Goal: Task Accomplishment & Management: Manage account settings

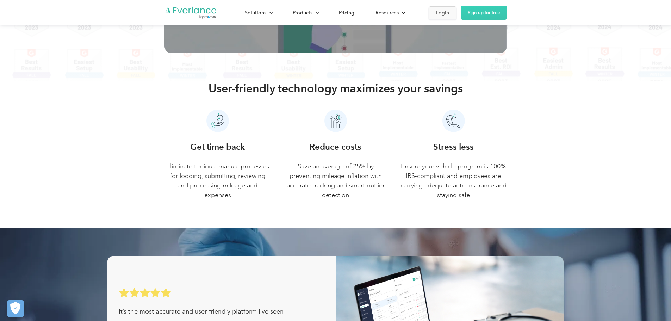
scroll to position [280, 0]
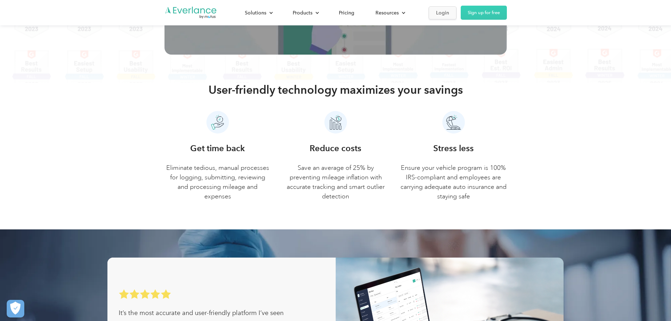
click at [449, 12] on div "Login" at bounding box center [442, 12] width 13 height 9
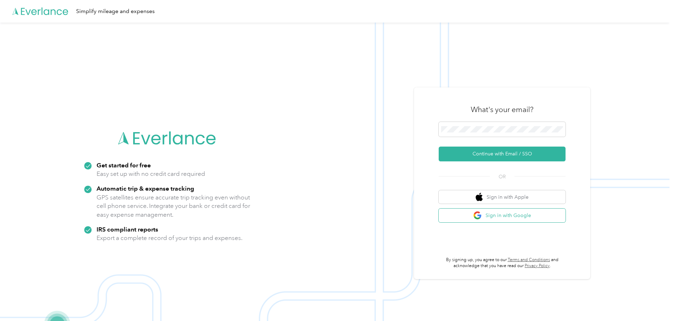
click at [481, 214] on img "button" at bounding box center [477, 215] width 9 height 9
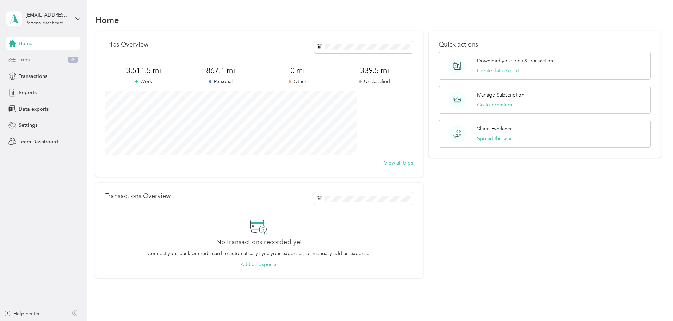
click at [33, 59] on div "Trips 39" at bounding box center [43, 60] width 74 height 13
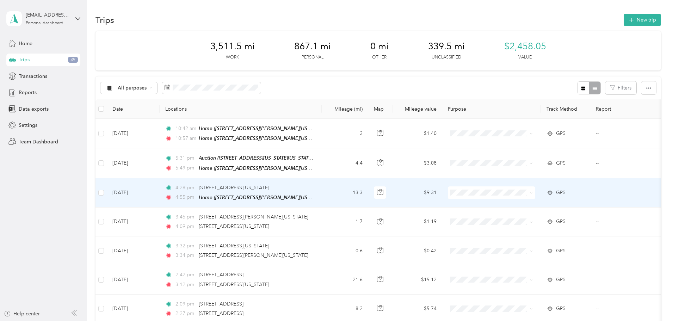
click at [533, 193] on span at bounding box center [530, 193] width 6 height 8
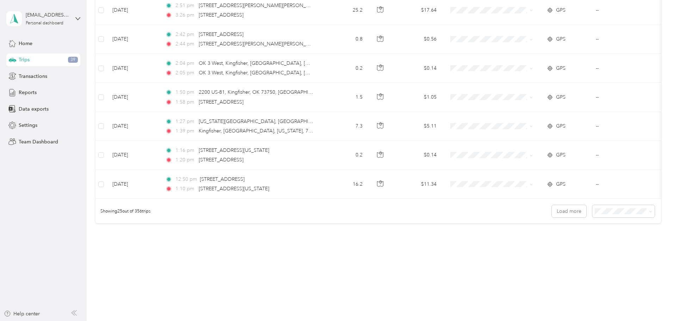
scroll to position [0, 114]
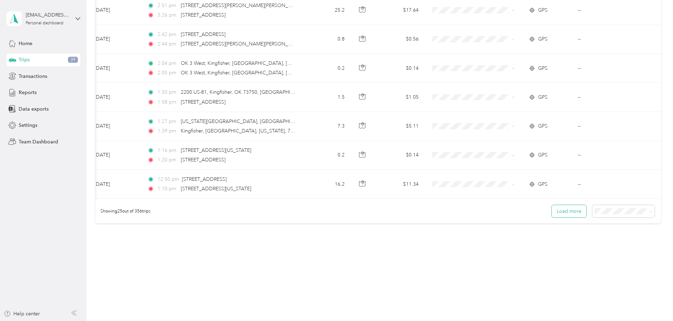
click at [552, 208] on button "Load more" at bounding box center [569, 211] width 35 height 12
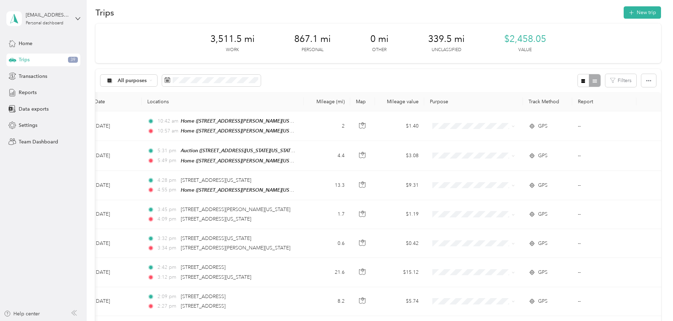
scroll to position [0, 0]
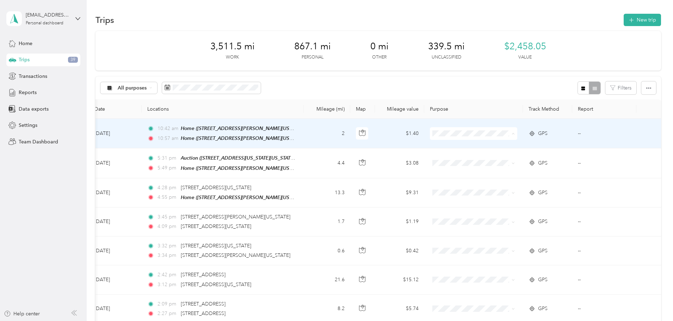
click at [430, 160] on li "Personal" at bounding box center [424, 159] width 87 height 12
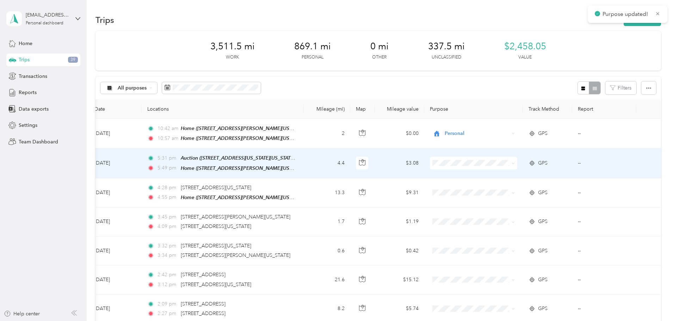
click at [458, 166] on span at bounding box center [473, 163] width 87 height 13
click at [509, 162] on span at bounding box center [512, 163] width 6 height 8
click at [424, 155] on td at bounding box center [473, 163] width 99 height 30
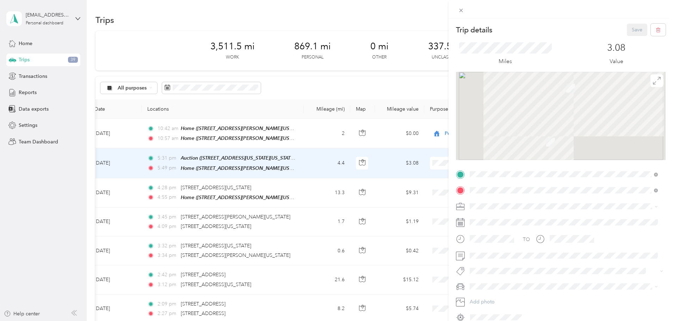
click at [422, 162] on div "Trip details Save This trip cannot be edited because it is either under review,…" at bounding box center [336, 160] width 673 height 321
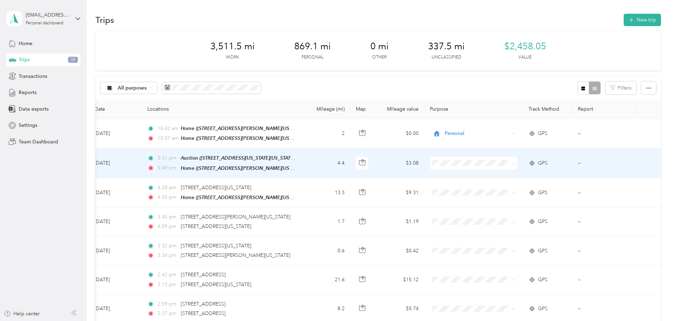
click at [511, 162] on icon at bounding box center [512, 163] width 3 height 3
click at [448, 173] on span "Work" at bounding box center [430, 175] width 65 height 7
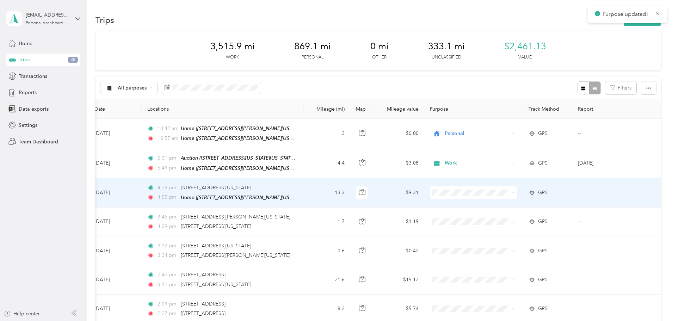
click at [440, 204] on span "Work" at bounding box center [430, 203] width 65 height 7
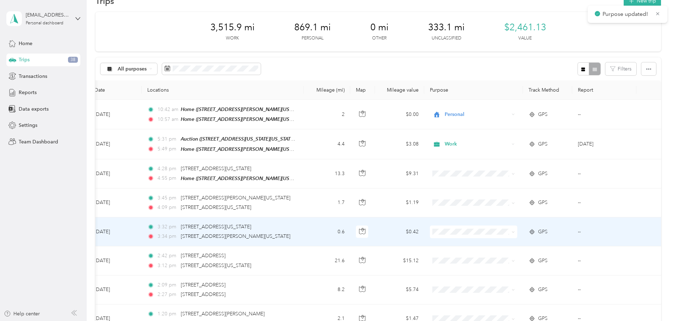
scroll to position [35, 0]
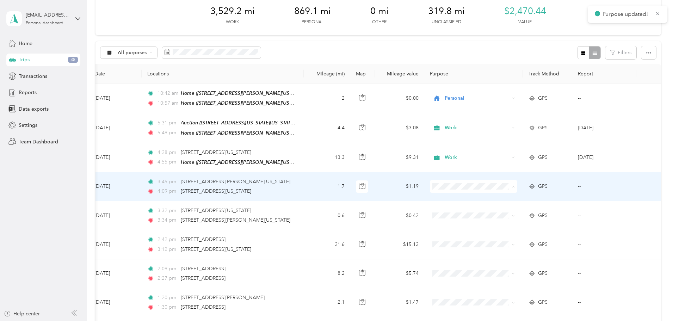
click at [441, 197] on span "Work" at bounding box center [430, 197] width 65 height 7
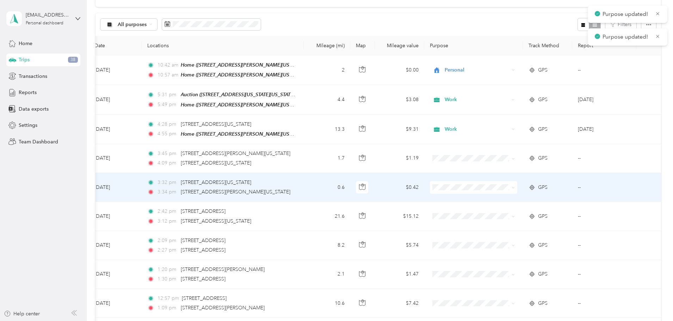
scroll to position [70, 0]
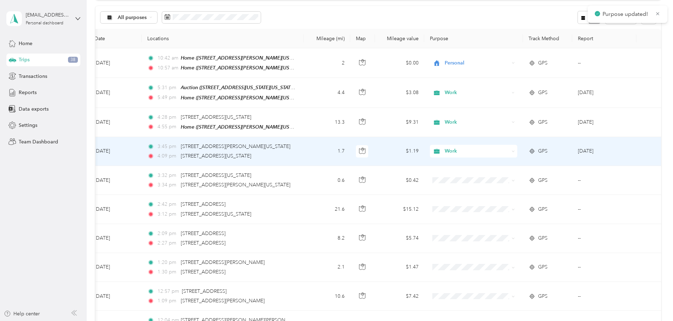
click at [445, 151] on span "Work" at bounding box center [477, 151] width 64 height 8
click at [445, 148] on span "Work" at bounding box center [477, 151] width 64 height 8
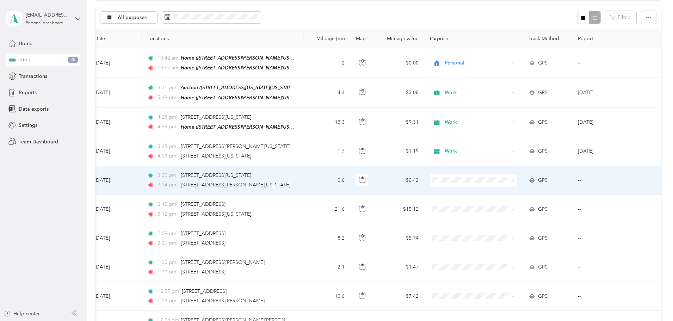
click at [304, 178] on td "0.6" at bounding box center [327, 180] width 46 height 29
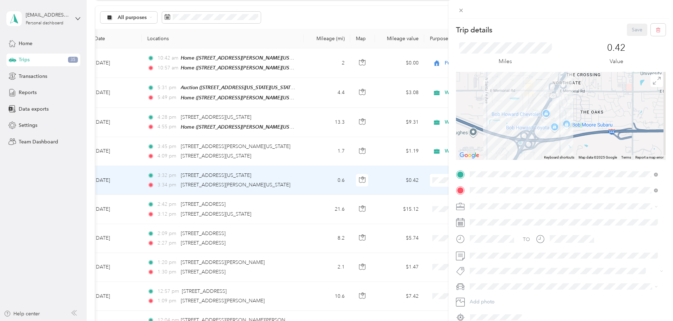
click at [420, 183] on div "Trip details Save This trip cannot be edited because it is either under review,…" at bounding box center [336, 160] width 673 height 321
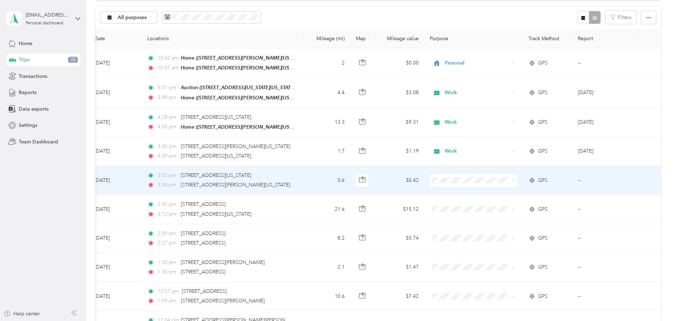
click at [422, 191] on span "Work" at bounding box center [430, 188] width 65 height 7
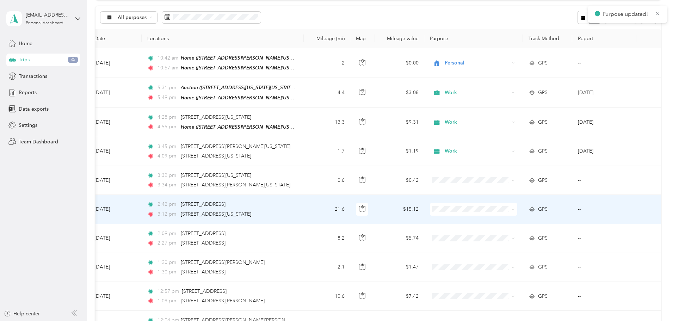
scroll to position [106, 0]
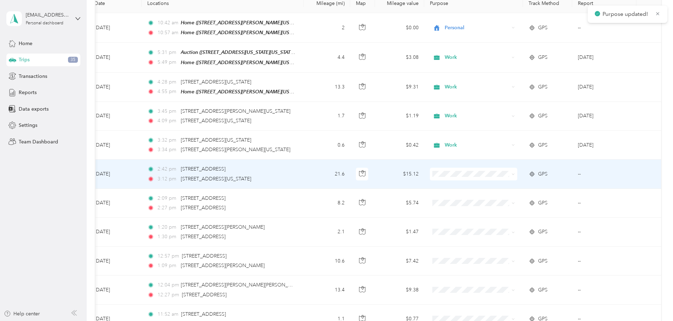
click at [433, 178] on span at bounding box center [473, 174] width 87 height 13
click at [431, 177] on span at bounding box center [473, 174] width 87 height 13
click at [511, 174] on span at bounding box center [512, 174] width 3 height 6
click at [414, 187] on li "Work" at bounding box center [424, 185] width 87 height 12
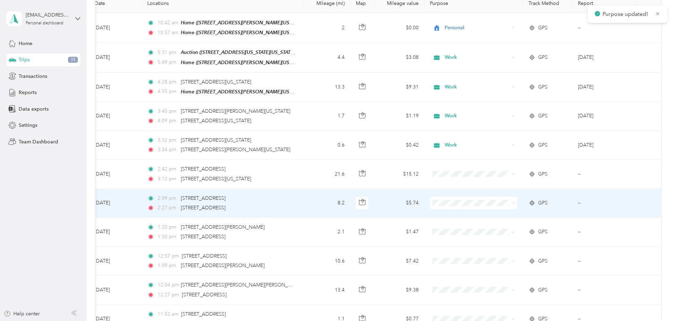
scroll to position [141, 0]
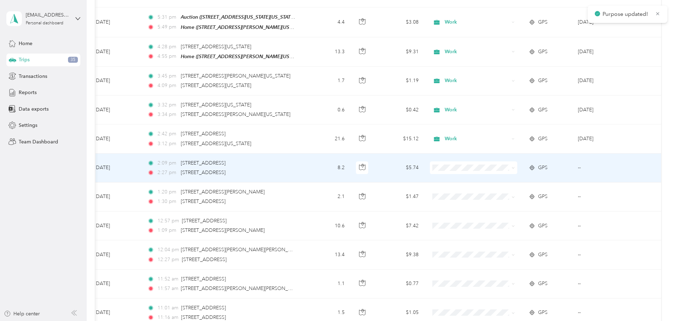
click at [431, 182] on li "Work" at bounding box center [424, 176] width 87 height 12
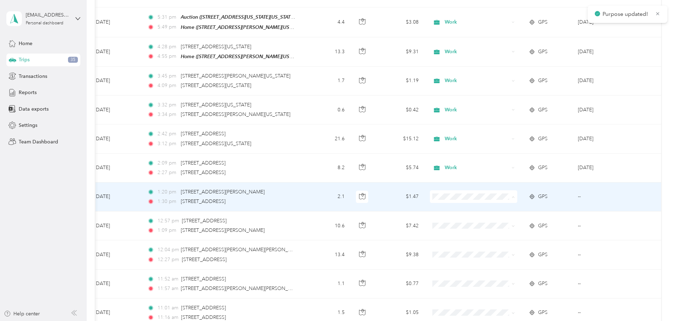
click at [420, 207] on span "Work" at bounding box center [430, 207] width 65 height 7
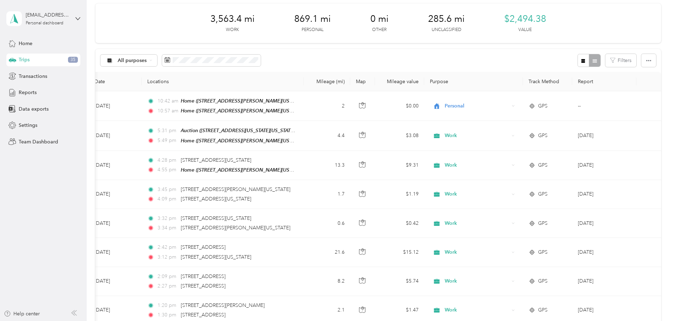
scroll to position [0, 0]
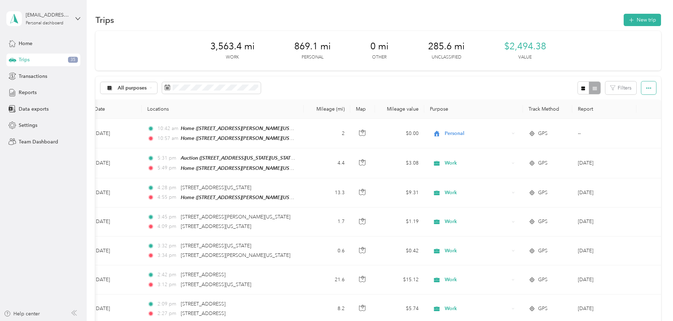
click at [641, 88] on button "button" at bounding box center [648, 87] width 15 height 13
click at [603, 98] on li "Select all" at bounding box center [591, 101] width 29 height 12
click at [595, 105] on div "Select all" at bounding box center [591, 101] width 19 height 7
click at [147, 86] on span "All purposes" at bounding box center [132, 88] width 29 height 5
click at [174, 112] on span "Unclassified" at bounding box center [182, 112] width 34 height 7
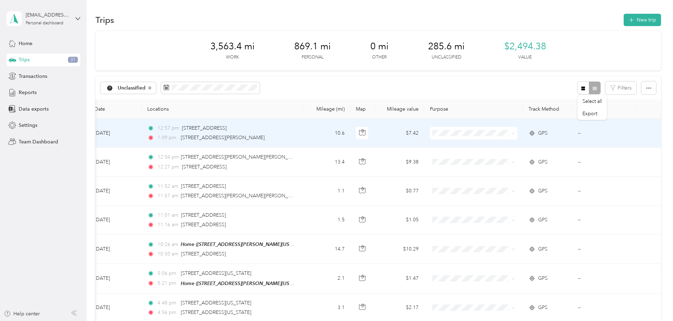
click at [465, 137] on span at bounding box center [473, 133] width 87 height 13
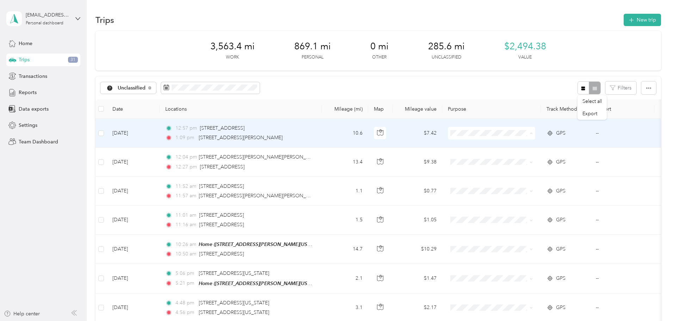
click at [524, 144] on span "Work" at bounding box center [544, 146] width 65 height 7
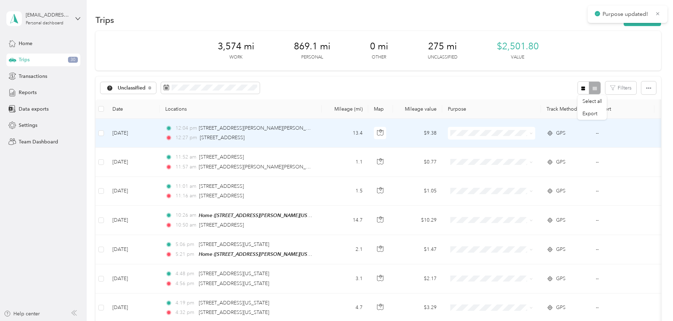
click at [526, 138] on span at bounding box center [491, 133] width 87 height 13
click at [527, 141] on li "Work" at bounding box center [538, 146] width 87 height 12
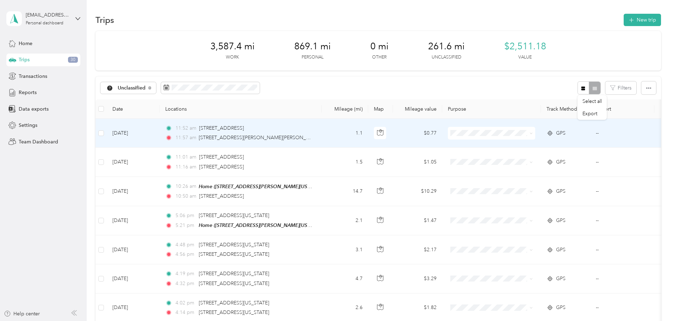
click at [531, 145] on span "Work" at bounding box center [544, 144] width 65 height 7
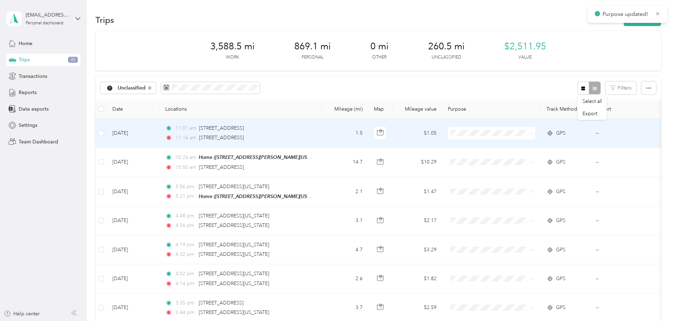
click at [532, 137] on span at bounding box center [491, 133] width 87 height 13
click at [527, 146] on span "Work" at bounding box center [544, 144] width 65 height 7
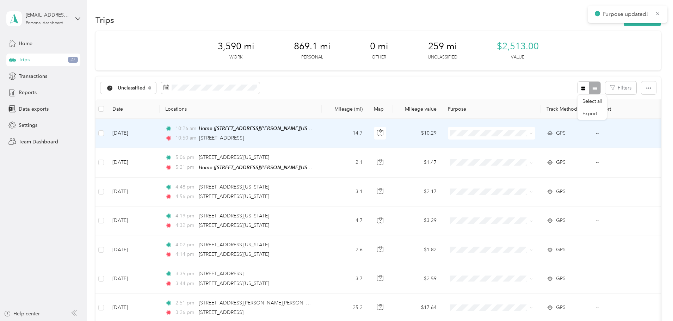
click at [528, 137] on span at bounding box center [491, 133] width 87 height 13
click at [529, 136] on span at bounding box center [491, 133] width 87 height 13
click at [526, 145] on span "Work" at bounding box center [544, 142] width 65 height 7
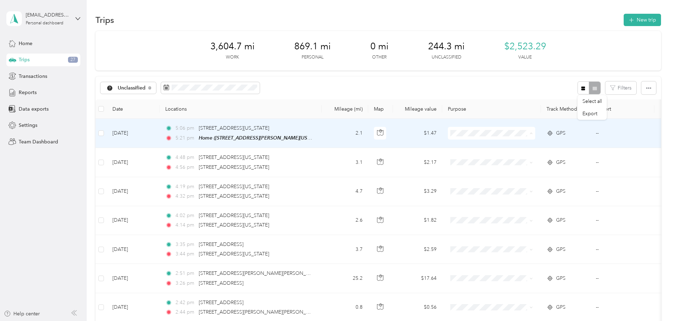
click at [520, 158] on span "Personal" at bounding box center [544, 158] width 65 height 7
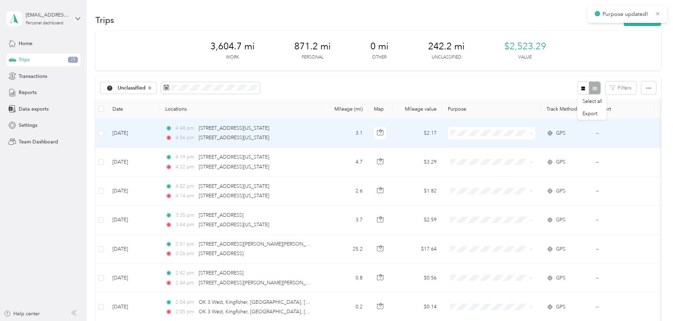
click at [530, 139] on span at bounding box center [491, 133] width 87 height 13
click at [532, 137] on span at bounding box center [491, 133] width 87 height 13
click at [563, 143] on span "Work" at bounding box center [544, 143] width 65 height 7
click at [535, 137] on span at bounding box center [491, 133] width 87 height 13
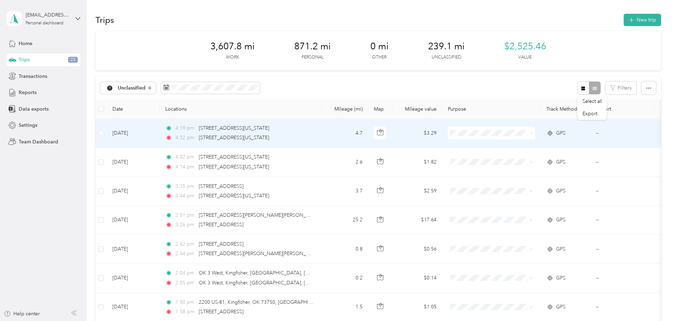
click at [533, 133] on icon at bounding box center [530, 133] width 3 height 3
click at [564, 150] on ol "Work Personal Other Charity Medical Moving Commute" at bounding box center [538, 183] width 87 height 86
click at [535, 137] on span at bounding box center [491, 133] width 87 height 13
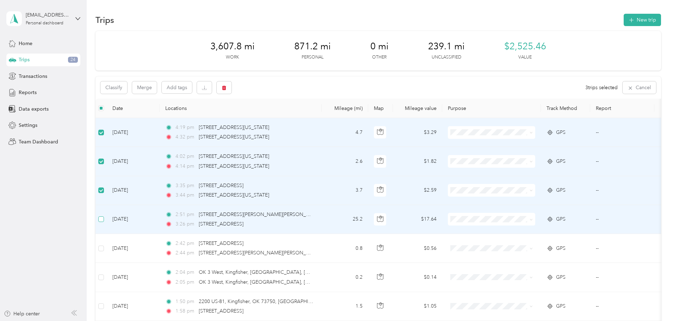
click at [104, 222] on label at bounding box center [101, 219] width 6 height 8
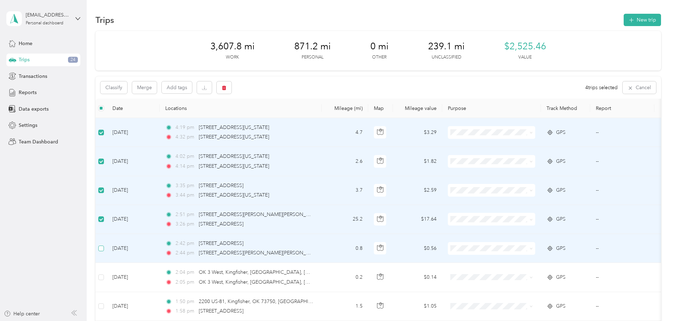
click at [104, 252] on label at bounding box center [101, 248] width 6 height 8
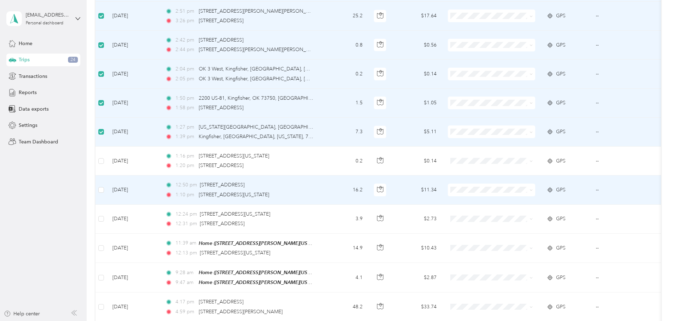
scroll to position [211, 0]
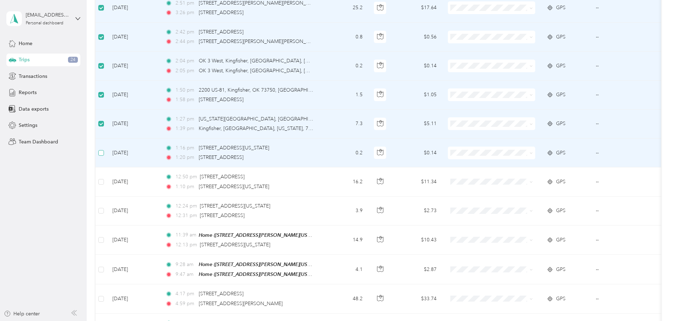
click at [104, 156] on label at bounding box center [101, 153] width 6 height 8
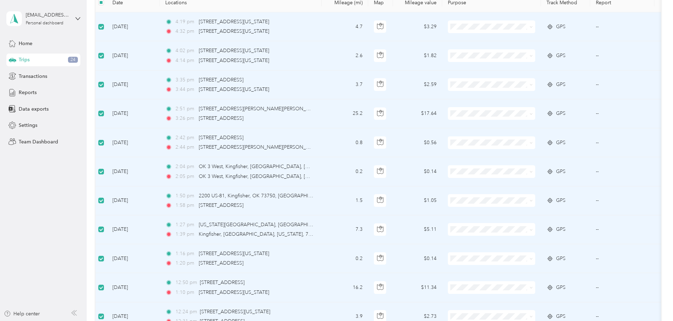
scroll to position [0, 0]
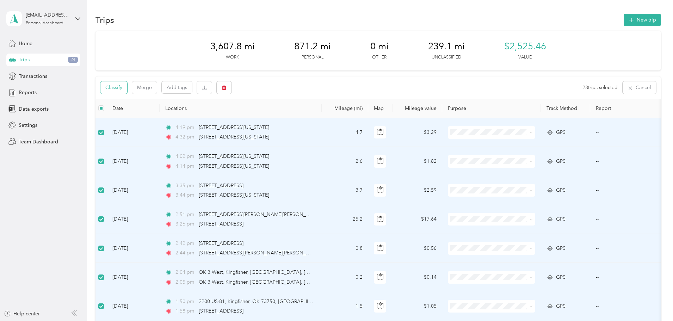
click at [127, 90] on button "Classify" at bounding box center [113, 87] width 27 height 12
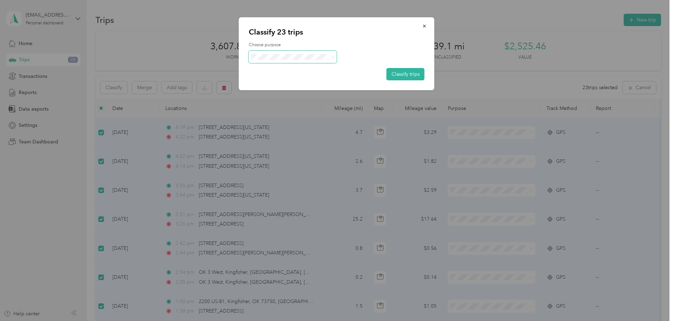
click at [316, 60] on span at bounding box center [293, 57] width 88 height 12
click at [328, 58] on span at bounding box center [331, 56] width 6 height 7
click at [331, 58] on icon at bounding box center [332, 57] width 3 height 3
click at [307, 73] on ol "Work Personal Other Charity Medical Moving Commute" at bounding box center [293, 103] width 88 height 86
click at [332, 59] on span at bounding box center [332, 57] width 3 height 6
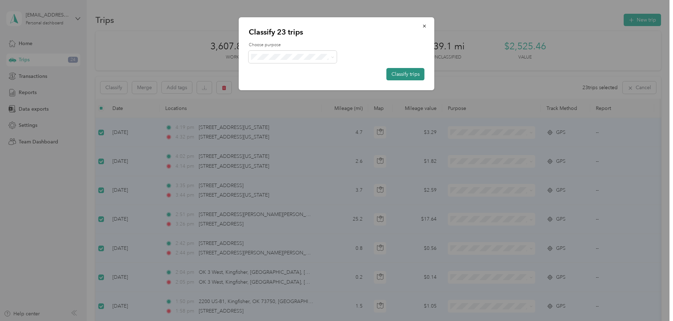
click at [400, 74] on button "Classify trips" at bounding box center [405, 74] width 38 height 12
click at [333, 57] on icon at bounding box center [332, 57] width 3 height 3
click at [287, 71] on li "Work" at bounding box center [293, 67] width 88 height 12
click at [414, 75] on button "Classify trips" at bounding box center [405, 74] width 38 height 12
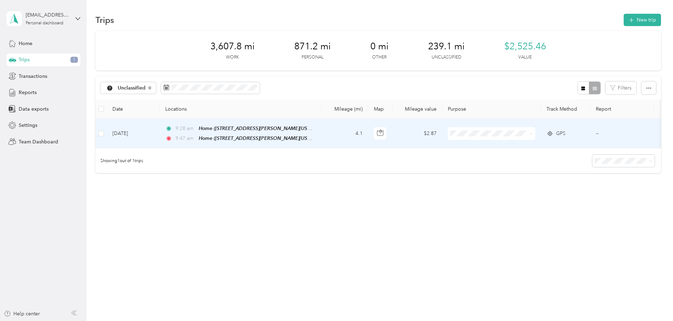
click at [530, 156] on span "Personal" at bounding box center [545, 158] width 65 height 7
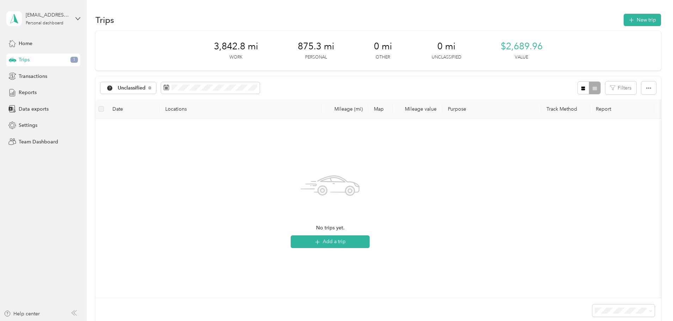
click at [39, 57] on div "Trips 1" at bounding box center [43, 60] width 74 height 13
click at [73, 60] on span "1" at bounding box center [73, 60] width 7 height 6
click at [146, 87] on span "Unclassified" at bounding box center [125, 88] width 41 height 6
click at [167, 114] on li "Unclassified" at bounding box center [176, 113] width 59 height 12
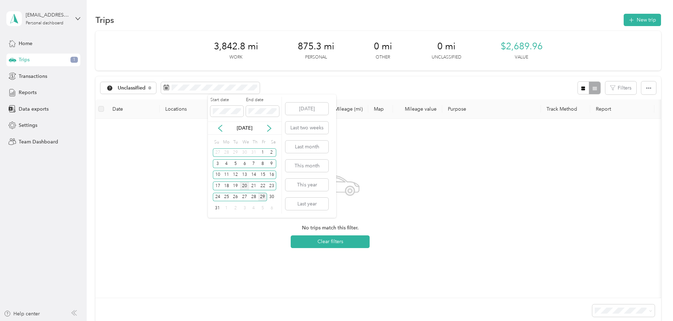
click at [243, 186] on div "20" at bounding box center [244, 185] width 9 height 9
click at [245, 187] on div "20" at bounding box center [244, 185] width 9 height 9
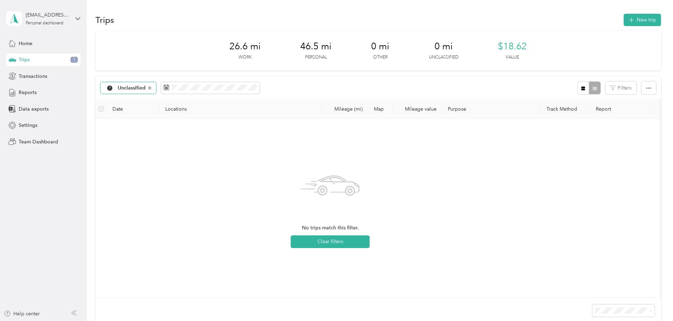
click at [146, 89] on span "Unclassified" at bounding box center [132, 88] width 28 height 5
click at [170, 100] on span "All purposes" at bounding box center [183, 100] width 37 height 7
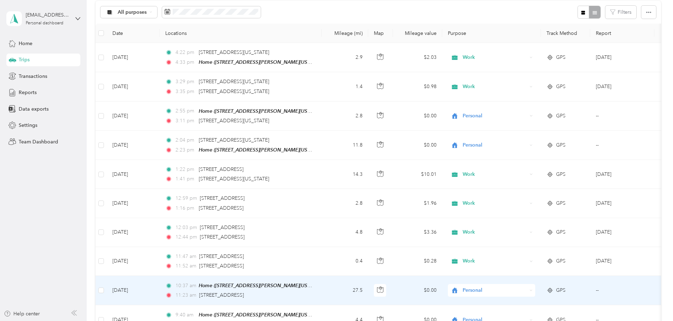
scroll to position [74, 0]
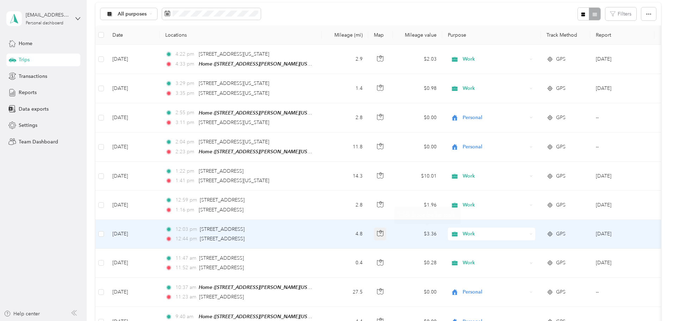
click at [383, 231] on icon "button" at bounding box center [380, 233] width 6 height 6
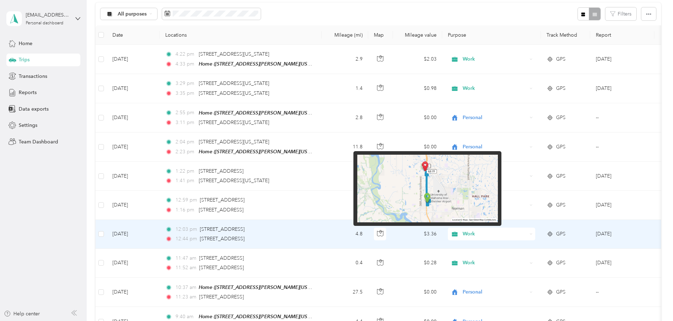
click at [436, 193] on img at bounding box center [427, 189] width 141 height 68
click at [427, 200] on img at bounding box center [427, 189] width 141 height 68
click at [426, 166] on img at bounding box center [427, 189] width 141 height 68
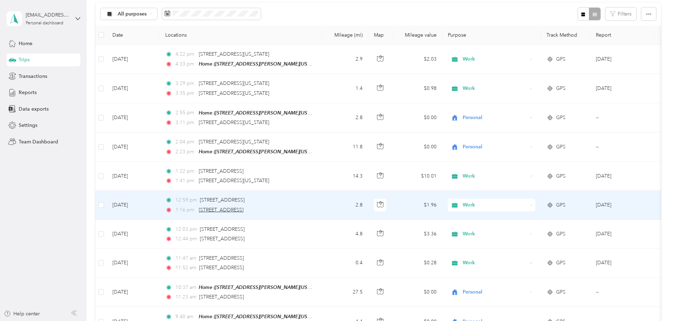
click at [243, 207] on span "[STREET_ADDRESS]" at bounding box center [221, 210] width 45 height 6
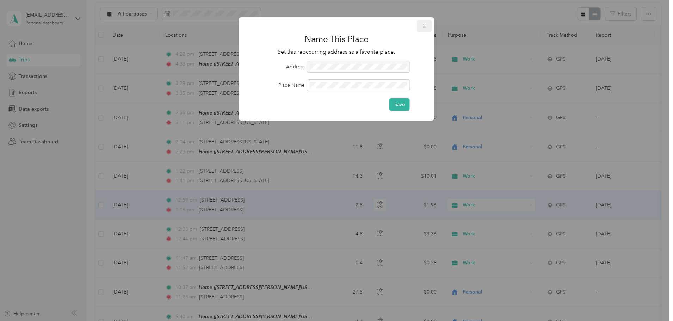
click at [426, 29] on button "button" at bounding box center [424, 26] width 15 height 12
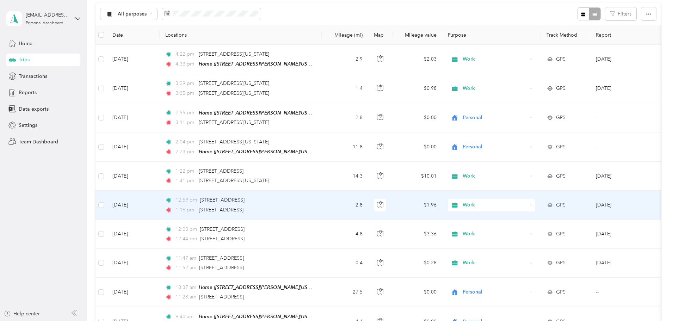
click at [243, 209] on span "[STREET_ADDRESS]" at bounding box center [221, 210] width 45 height 6
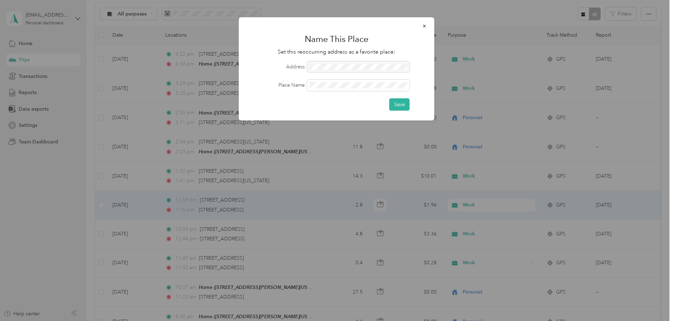
click at [340, 67] on div at bounding box center [358, 66] width 103 height 11
click at [340, 66] on div at bounding box center [358, 66] width 103 height 11
click at [424, 27] on icon "button" at bounding box center [424, 26] width 3 height 3
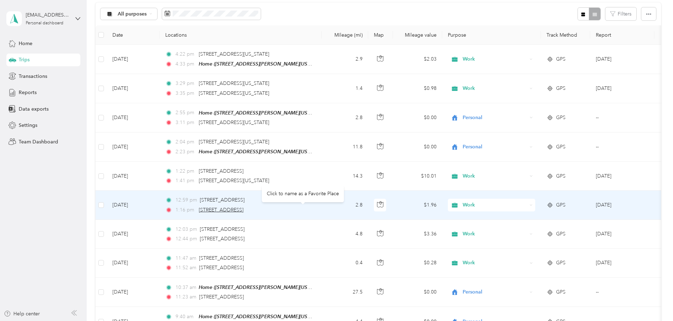
click at [243, 208] on span "[STREET_ADDRESS]" at bounding box center [221, 210] width 45 height 6
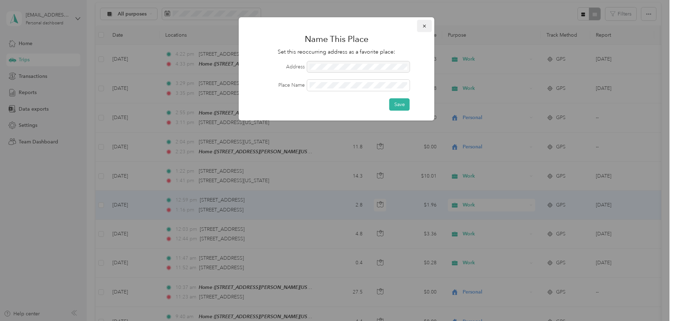
click at [425, 25] on icon "button" at bounding box center [424, 26] width 3 height 3
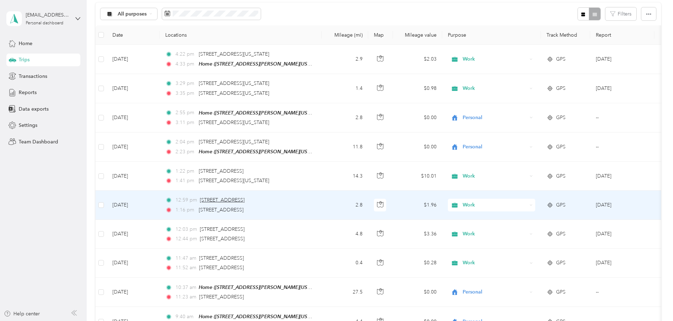
click at [244, 198] on span "[STREET_ADDRESS]" at bounding box center [222, 200] width 45 height 6
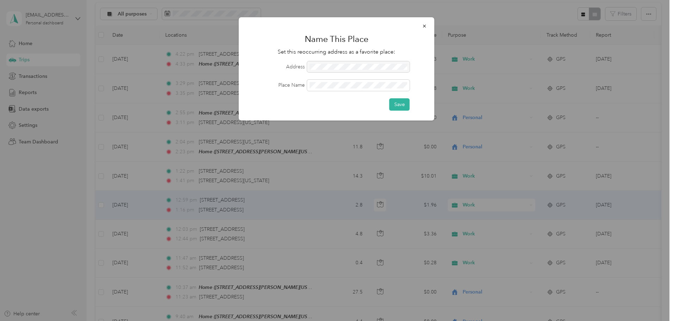
click at [359, 66] on div at bounding box center [358, 66] width 103 height 11
click at [274, 199] on div at bounding box center [336, 160] width 673 height 321
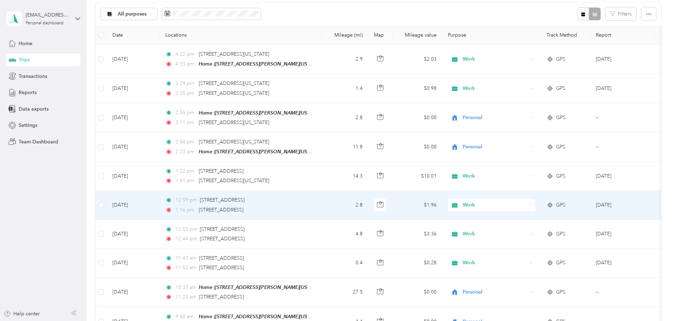
click at [274, 199] on div at bounding box center [336, 160] width 673 height 321
click at [244, 199] on span "[STREET_ADDRESS]" at bounding box center [222, 200] width 45 height 6
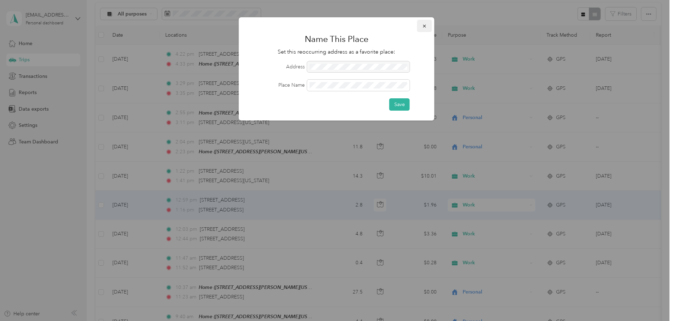
click at [424, 26] on icon "button" at bounding box center [424, 26] width 3 height 3
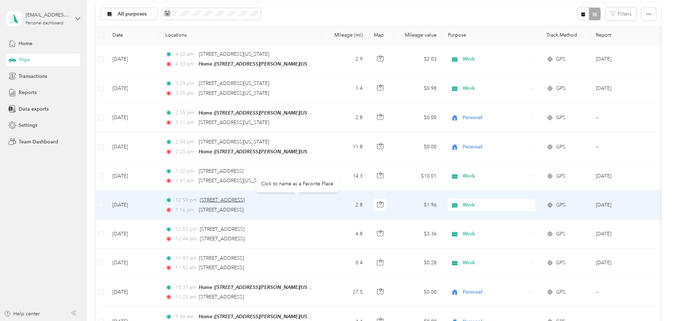
drag, startPoint x: 252, startPoint y: 200, endPoint x: 256, endPoint y: 200, distance: 3.5
click at [244, 200] on span "[STREET_ADDRESS]" at bounding box center [222, 200] width 45 height 6
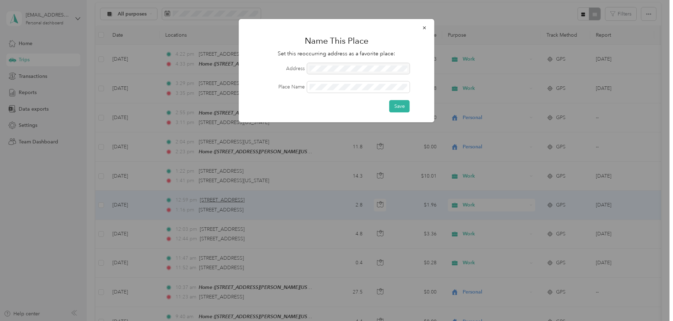
click at [256, 200] on div at bounding box center [336, 160] width 673 height 321
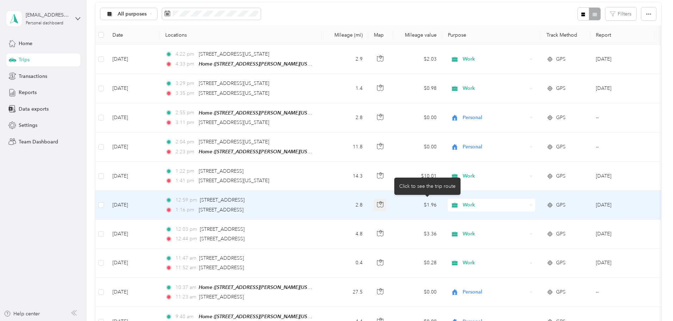
click at [383, 205] on icon "button" at bounding box center [380, 204] width 6 height 6
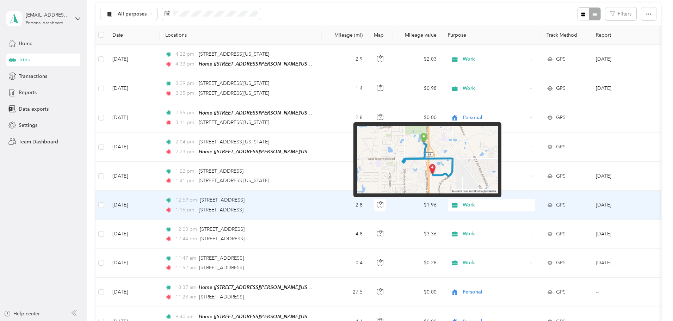
click at [424, 137] on img at bounding box center [427, 160] width 141 height 68
click at [445, 179] on img at bounding box center [427, 160] width 141 height 68
click at [442, 177] on img at bounding box center [427, 160] width 141 height 68
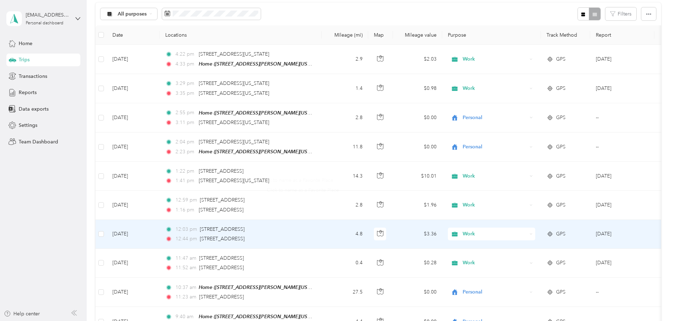
click at [368, 226] on td "4.8" at bounding box center [345, 234] width 46 height 29
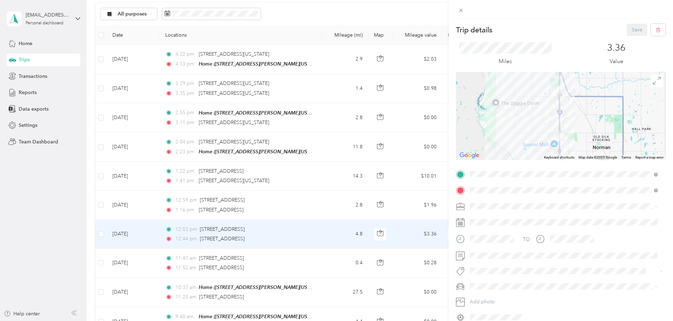
click at [426, 175] on div "Trip details Save This trip cannot be edited because it is either under review,…" at bounding box center [336, 160] width 673 height 321
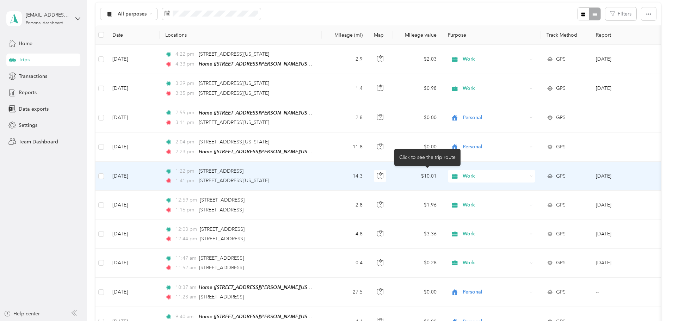
click at [383, 175] on icon "button" at bounding box center [380, 175] width 6 height 6
click at [269, 178] on span "[STREET_ADDRESS][US_STATE]" at bounding box center [234, 181] width 70 height 6
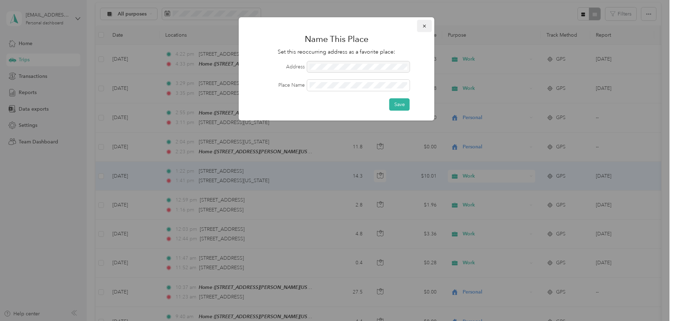
click at [424, 26] on icon "button" at bounding box center [424, 26] width 3 height 3
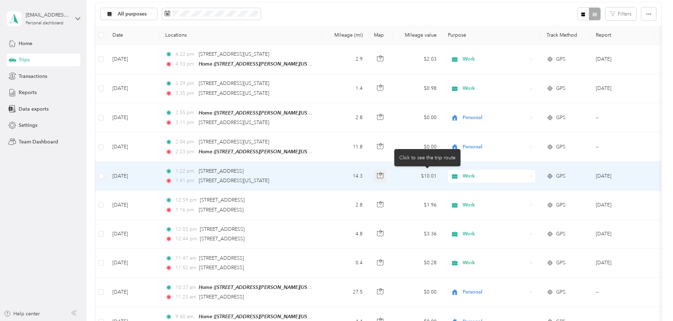
click at [386, 174] on button "button" at bounding box center [380, 176] width 13 height 13
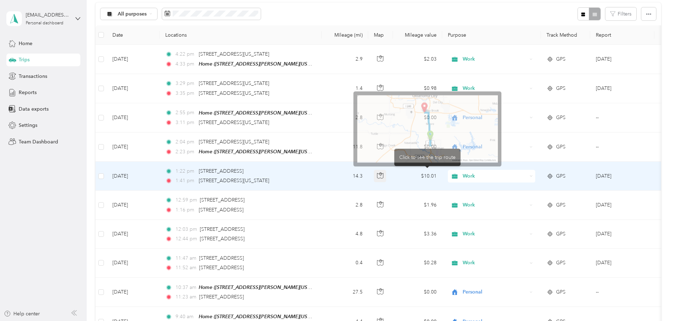
click at [386, 174] on button "button" at bounding box center [380, 176] width 13 height 13
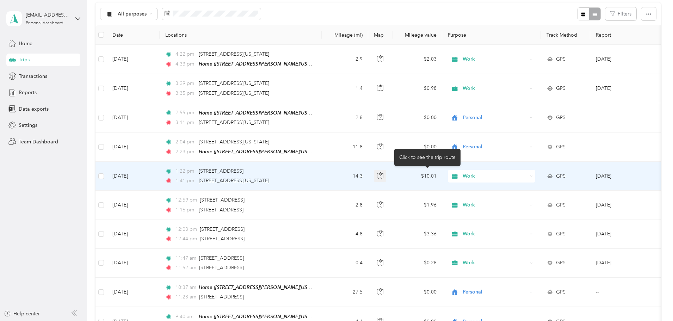
click at [386, 170] on button "button" at bounding box center [380, 176] width 13 height 13
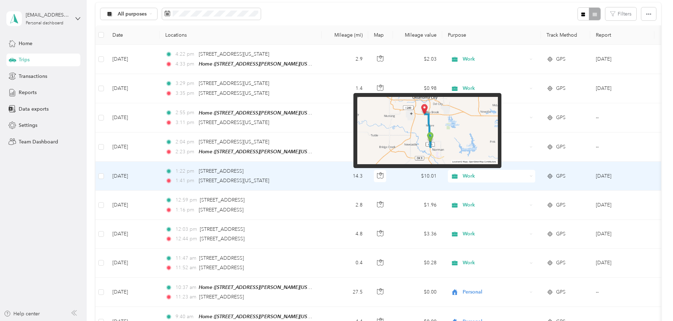
click at [436, 135] on img at bounding box center [427, 131] width 141 height 68
click at [431, 152] on img at bounding box center [427, 131] width 141 height 68
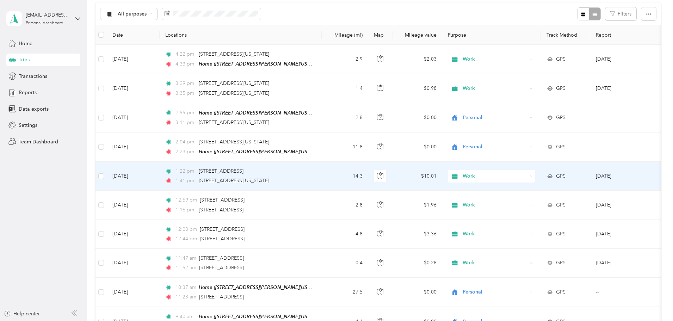
click at [393, 183] on td at bounding box center [380, 176] width 25 height 29
